Goal: Task Accomplishment & Management: Complete application form

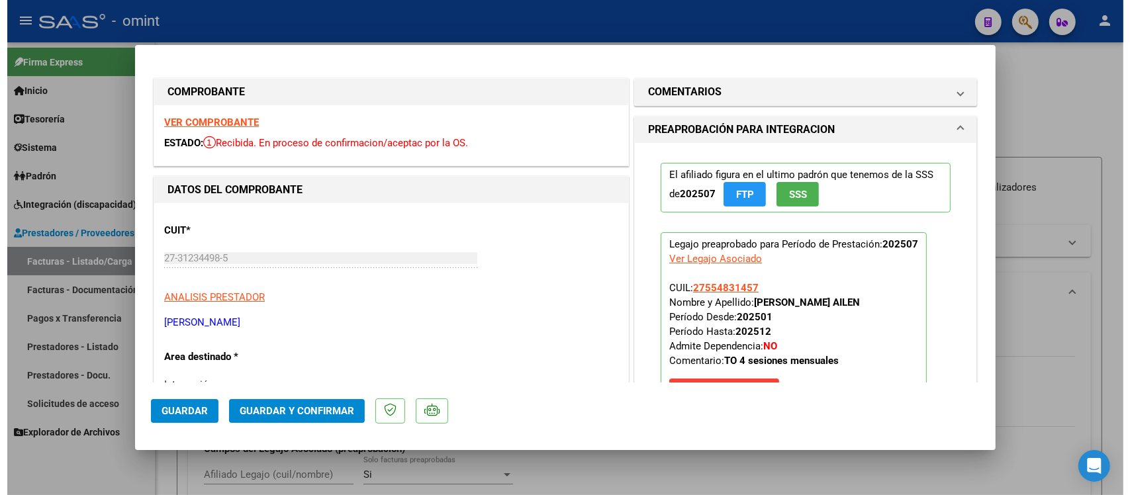
scroll to position [656, 0]
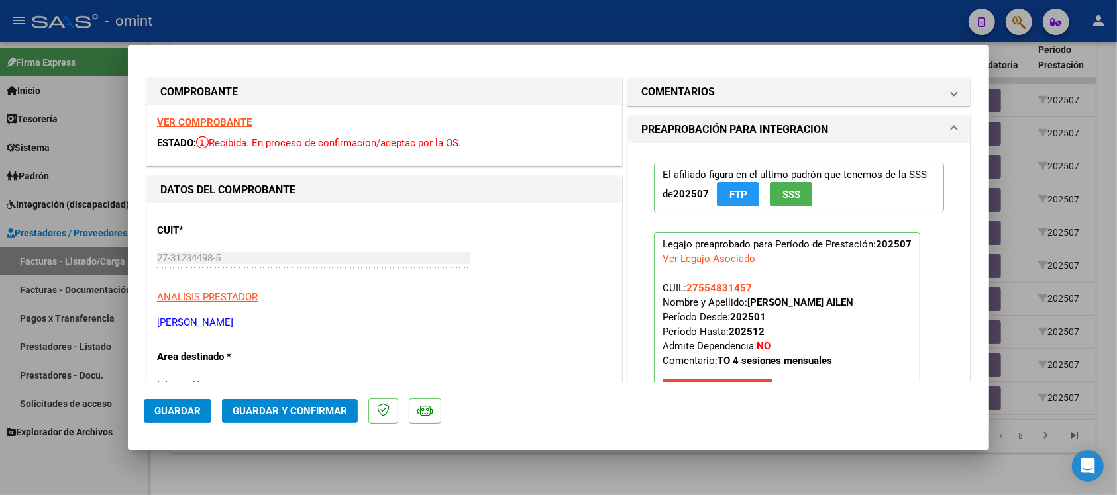
click at [313, 415] on span "Guardar y Confirmar" at bounding box center [289, 411] width 115 height 12
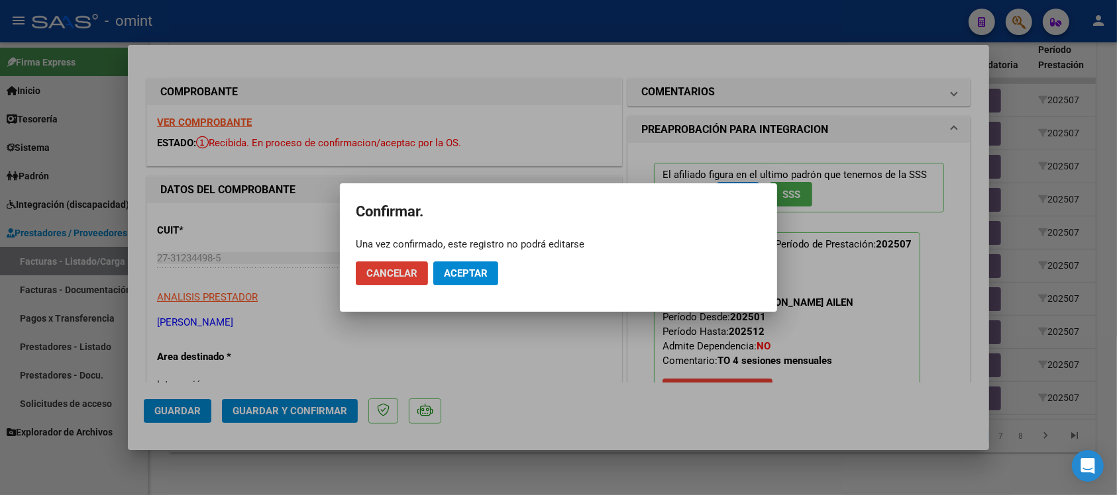
click at [461, 290] on mat-dialog-actions "Cancelar Aceptar" at bounding box center [558, 273] width 405 height 45
click at [462, 270] on span "Aceptar" at bounding box center [466, 274] width 44 height 12
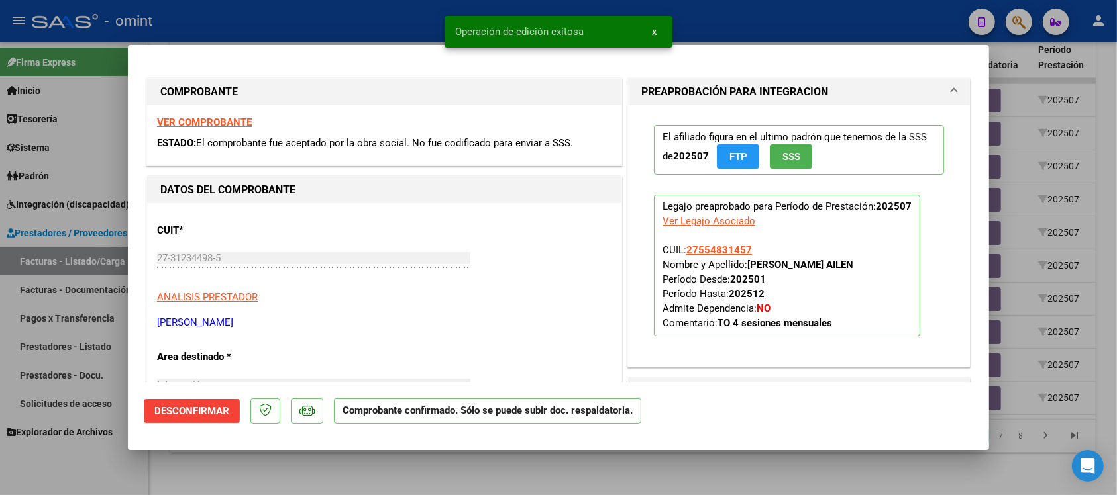
click at [407, 21] on div at bounding box center [558, 247] width 1117 height 495
type input "$ 0,00"
